Goal: Navigation & Orientation: Go to known website

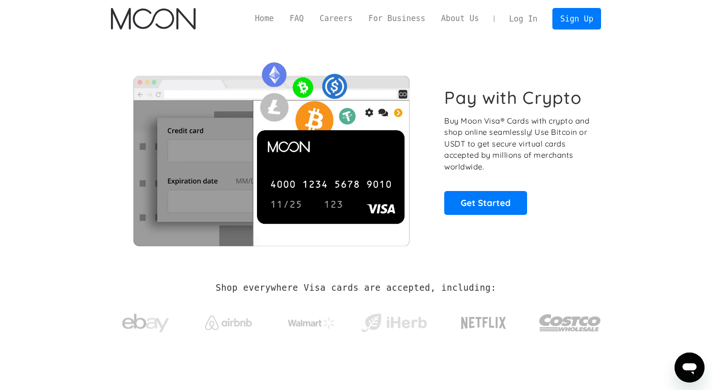
click at [529, 22] on link "Log In" at bounding box center [523, 18] width 44 height 21
